Goal: Information Seeking & Learning: Learn about a topic

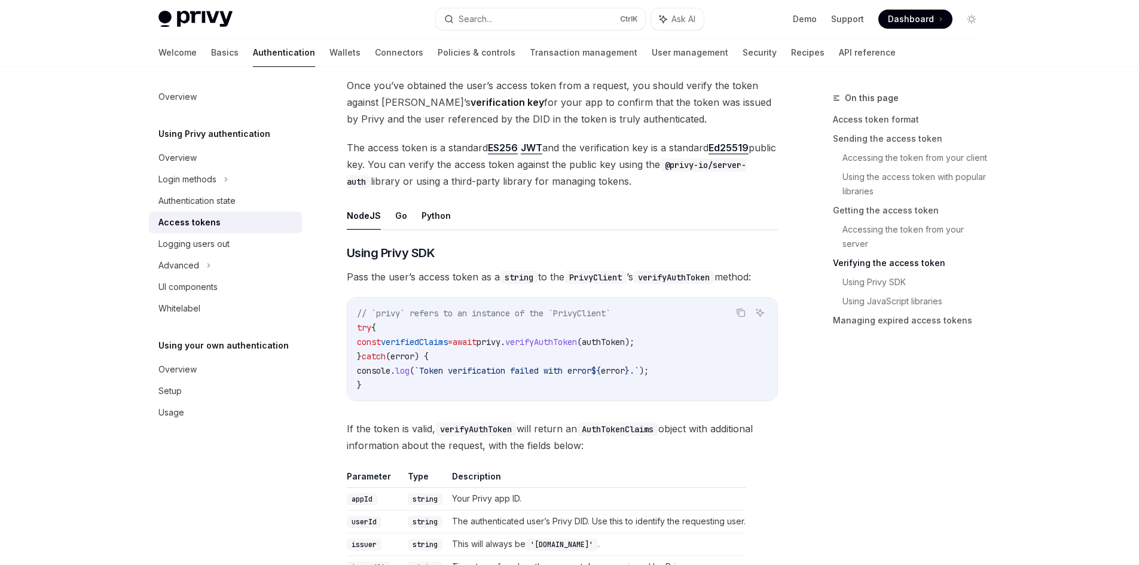
scroll to position [1853, 0]
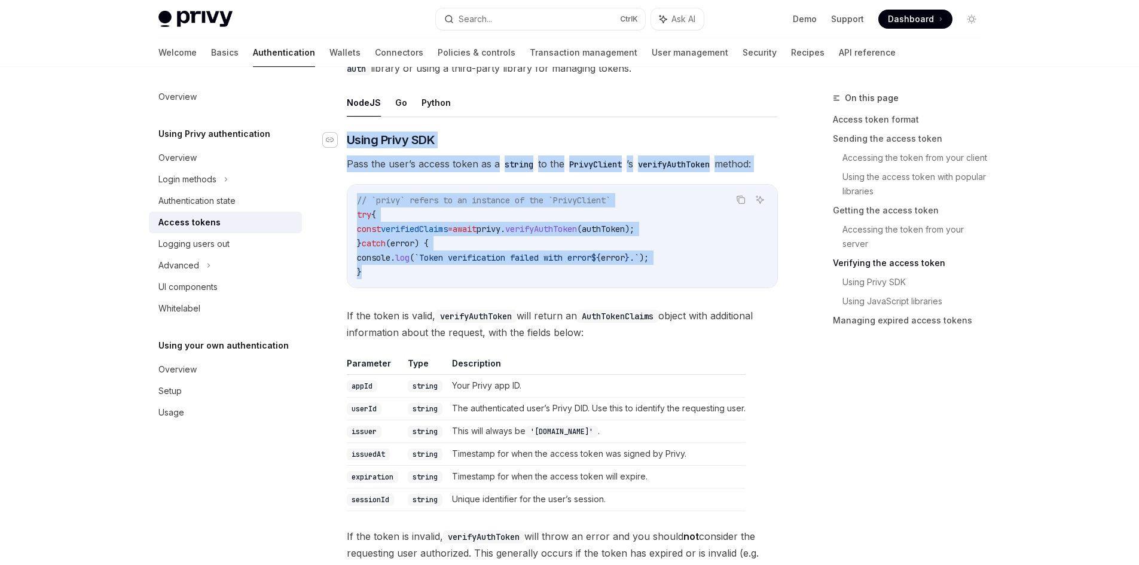
drag, startPoint x: 411, startPoint y: 243, endPoint x: 331, endPoint y: 142, distance: 129.8
copy div "​ Using Privy SDK Pass the user’s access token as a string to the PrivyClient ’…"
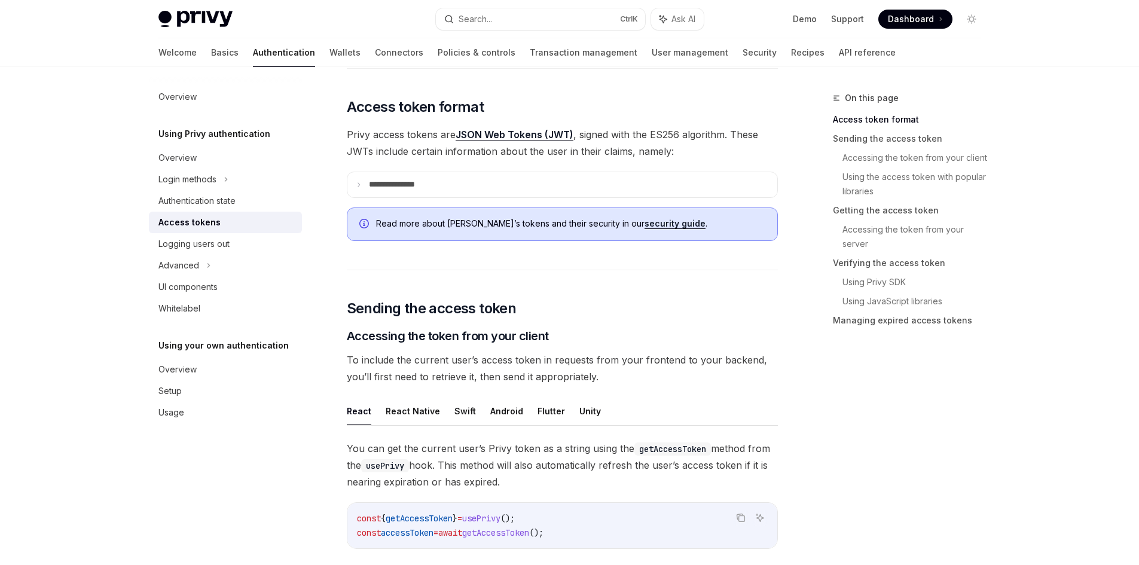
scroll to position [0, 0]
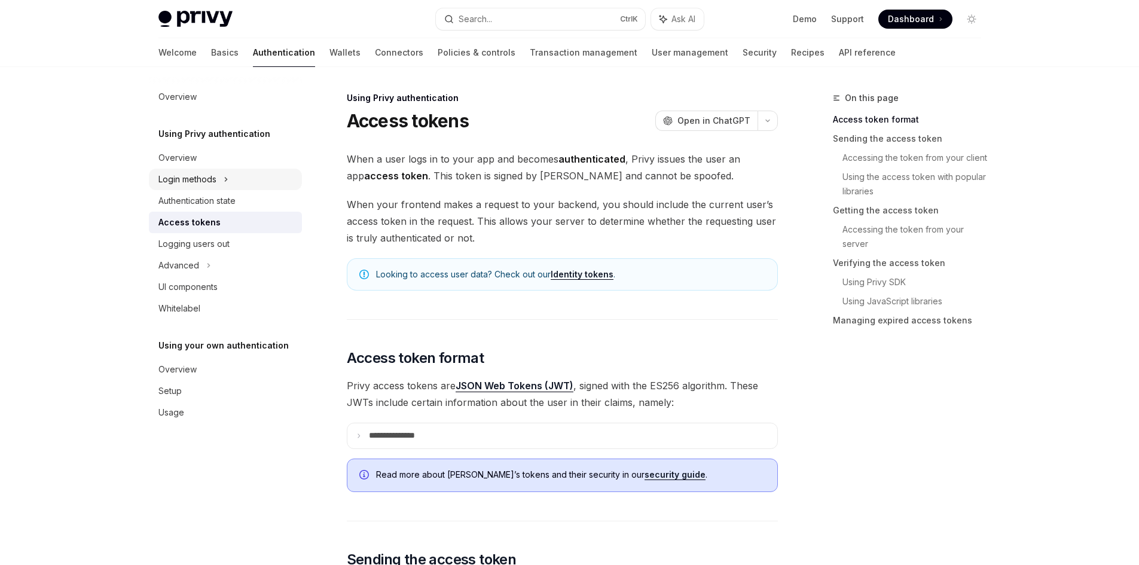
click at [188, 179] on div "Login methods" at bounding box center [187, 179] width 58 height 14
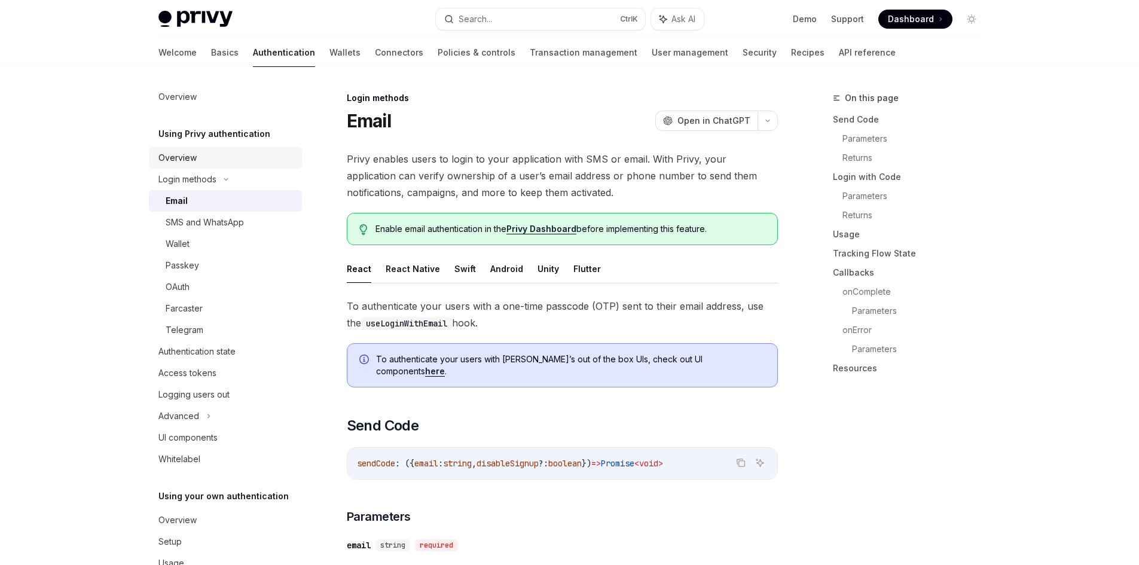
click at [190, 154] on div "Overview" at bounding box center [177, 158] width 38 height 14
type textarea "*"
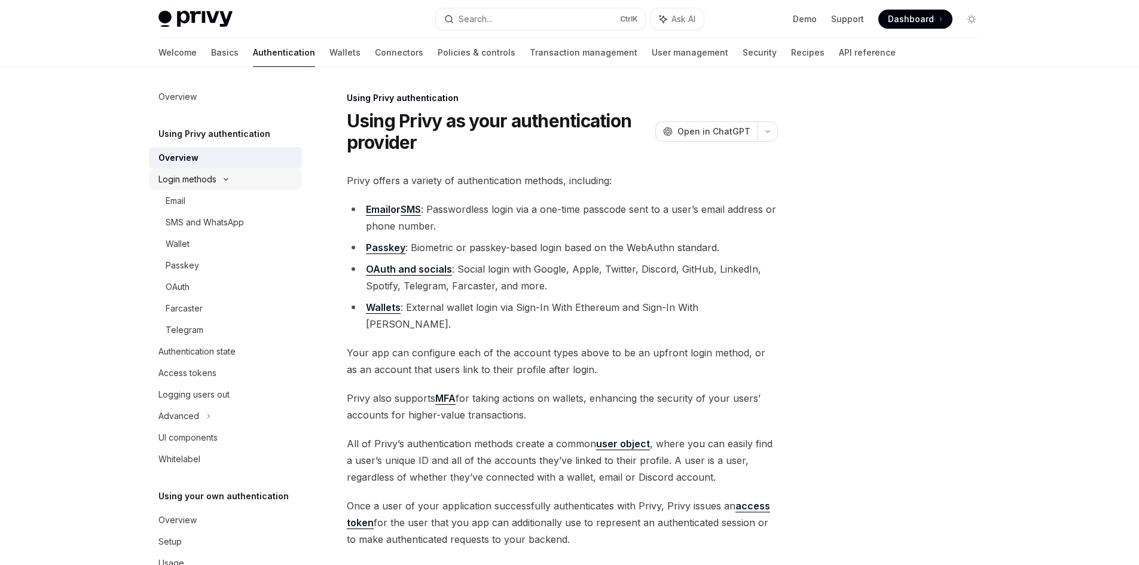
click at [222, 181] on icon at bounding box center [226, 179] width 14 height 5
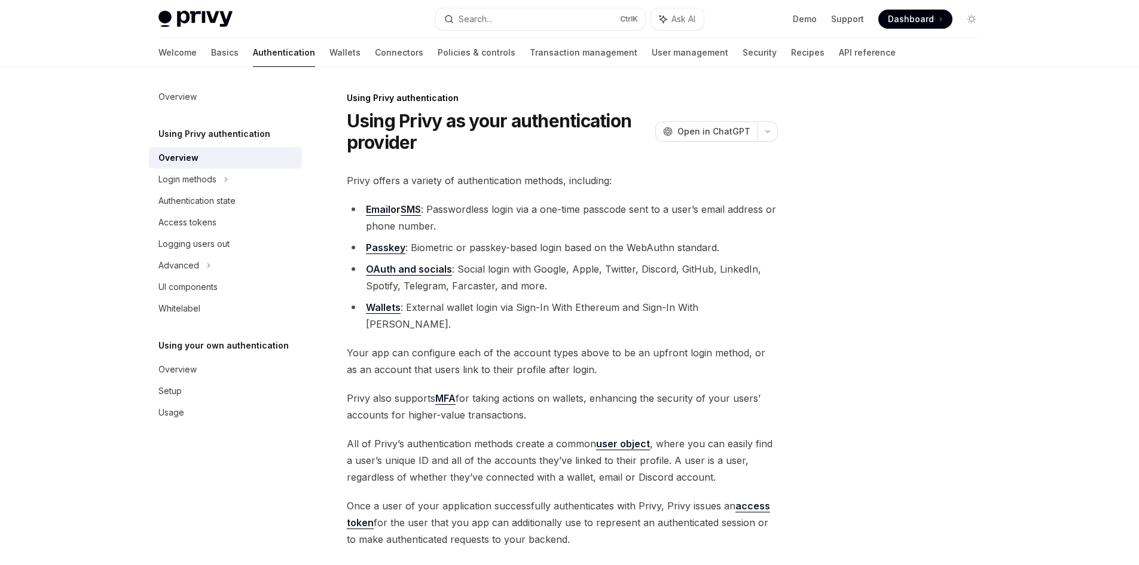
scroll to position [143, 0]
